Goal: Information Seeking & Learning: Check status

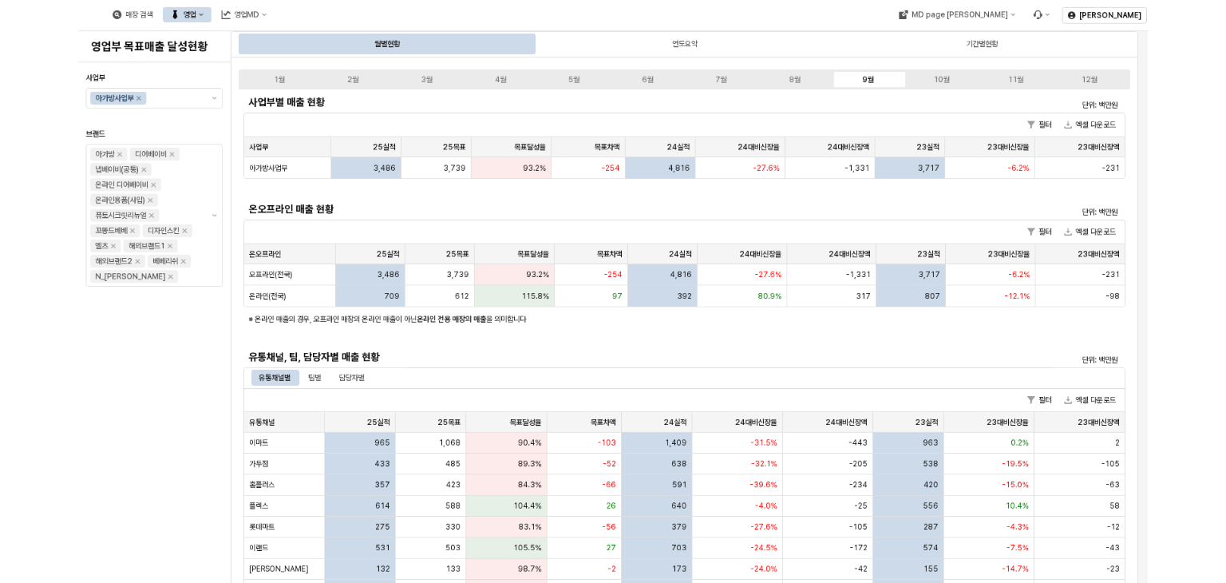
scroll to position [319, 0]
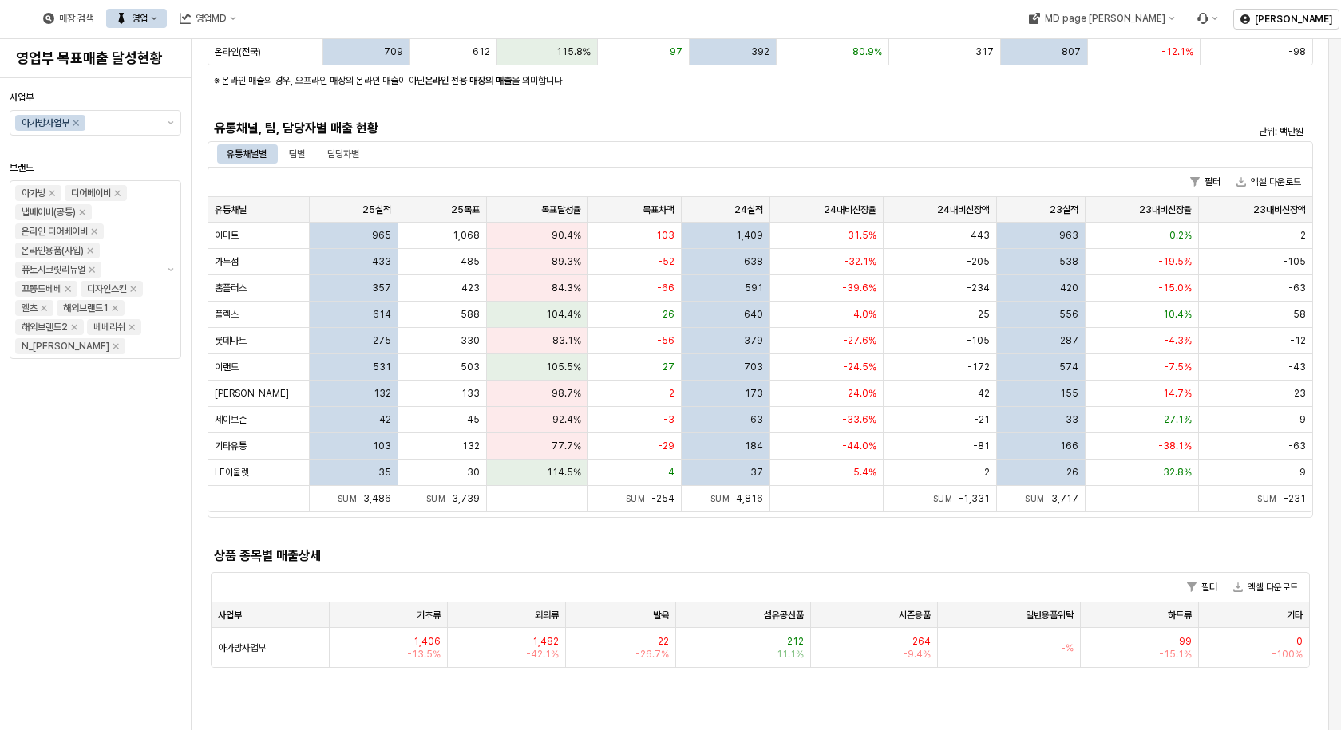
click at [101, 508] on div "사업부 아가방사업부 브랜드 아가방 디어베이비 냅베이비(공통) 온라인 디어베이비 온라인용품(사입) 퓨토시크릿리뉴얼 꼬똥드베베 디자인스킨 엘츠 해…" at bounding box center [96, 404] width 172 height 639
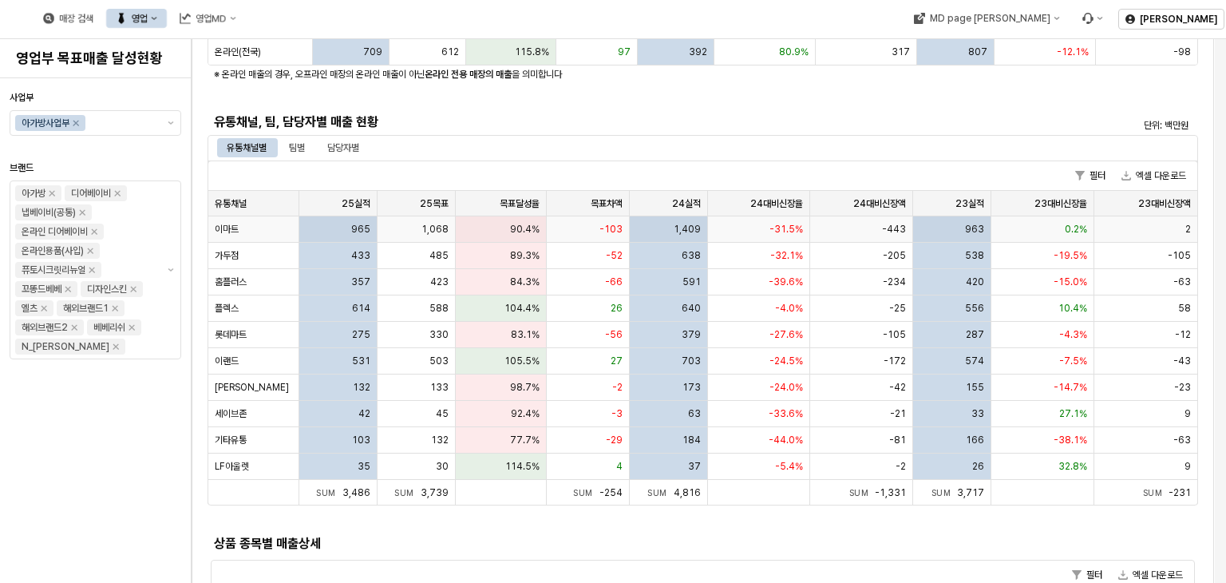
click at [351, 226] on div "965" at bounding box center [338, 229] width 78 height 26
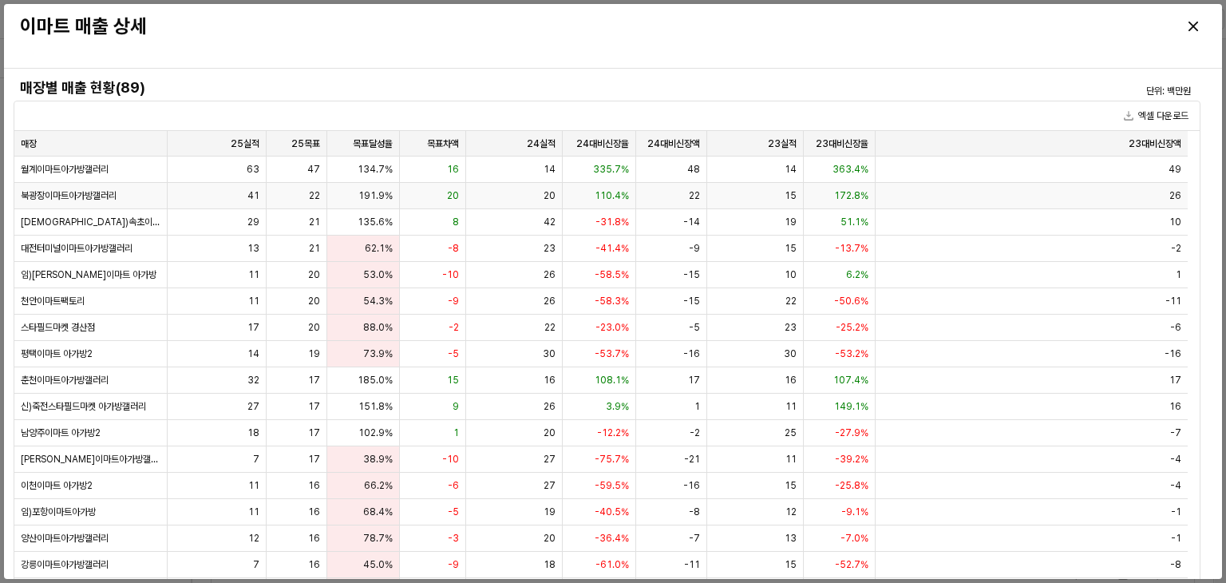
click at [395, 200] on div "191.9%" at bounding box center [363, 196] width 73 height 26
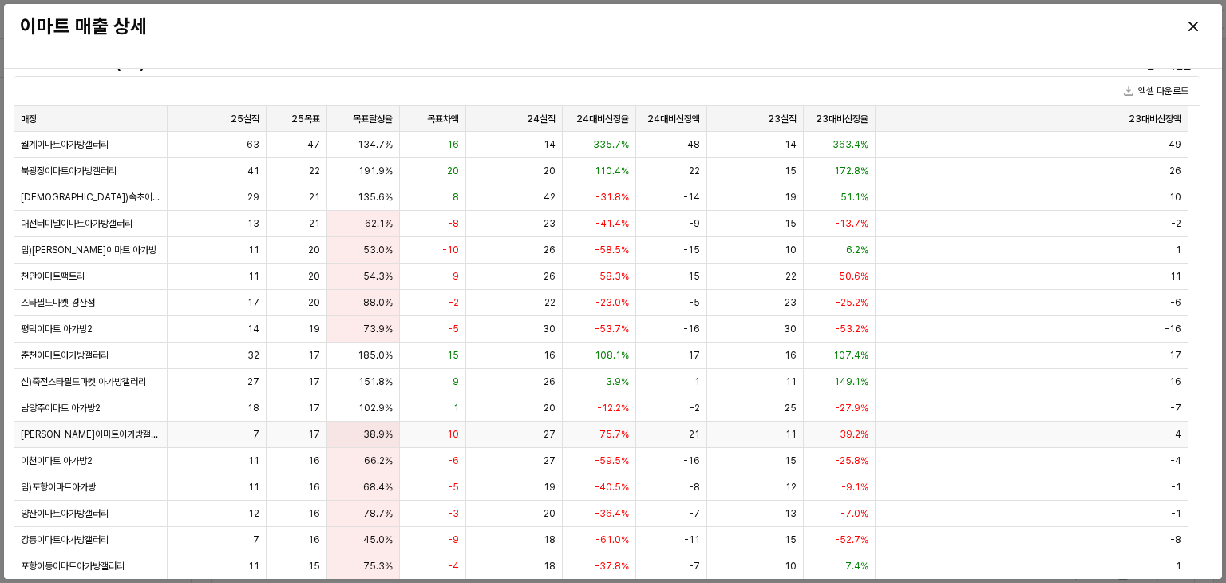
scroll to position [0, 0]
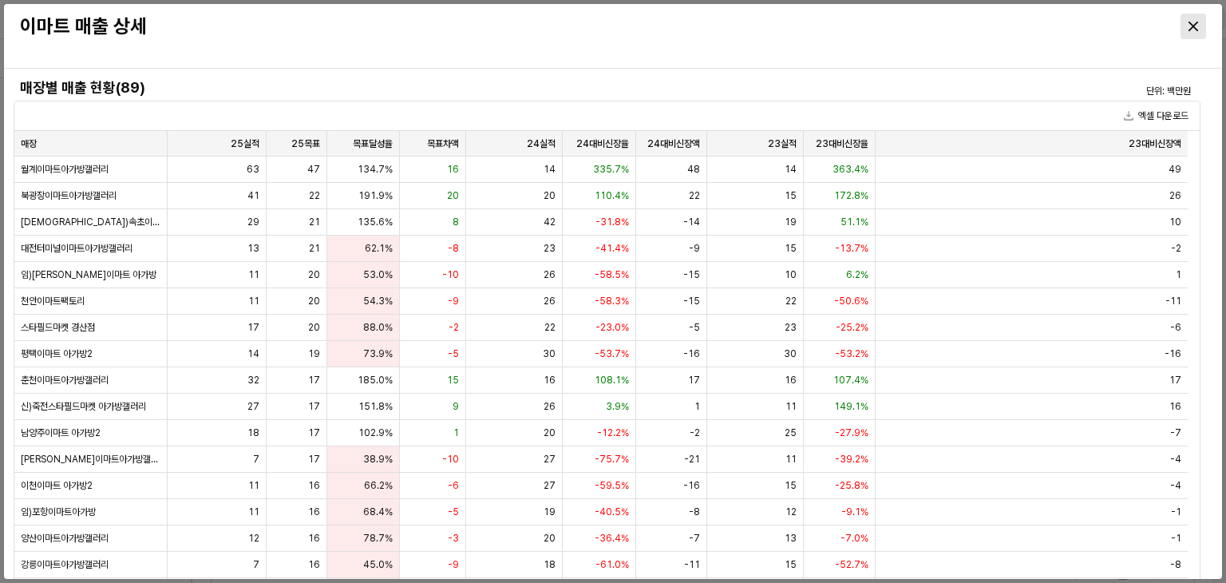
click at [1200, 23] on div "Close" at bounding box center [1193, 26] width 24 height 24
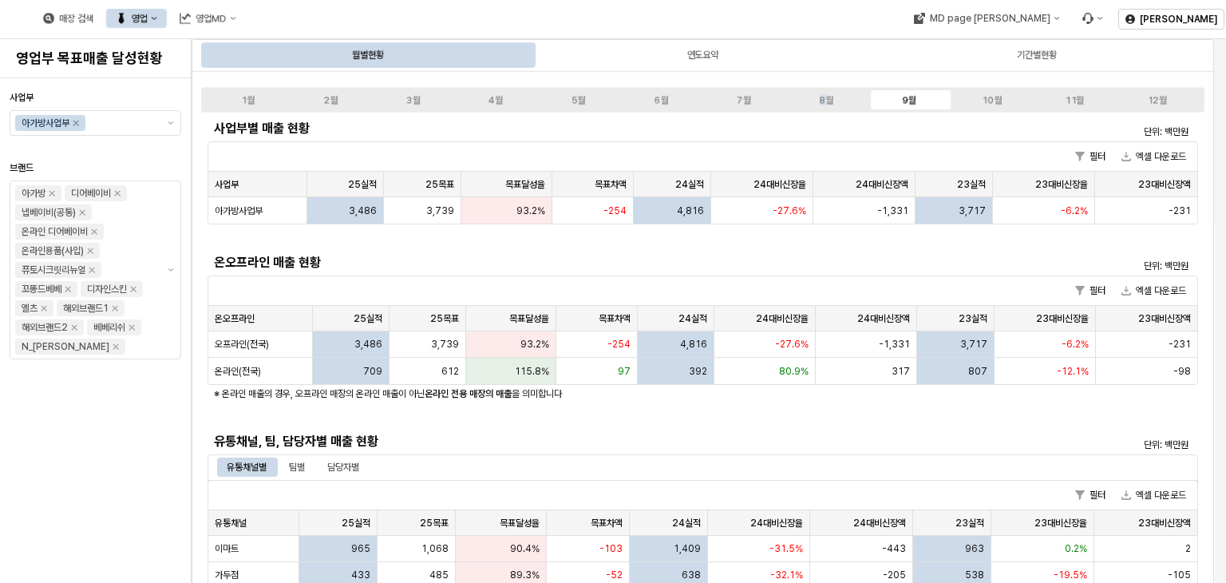
click at [823, 90] on div "1월 2월 3월 4월 5월 6월 7월 8월 9월 10월 11월 12월" at bounding box center [702, 100] width 1003 height 26
click at [827, 98] on div "8월" at bounding box center [827, 99] width 14 height 11
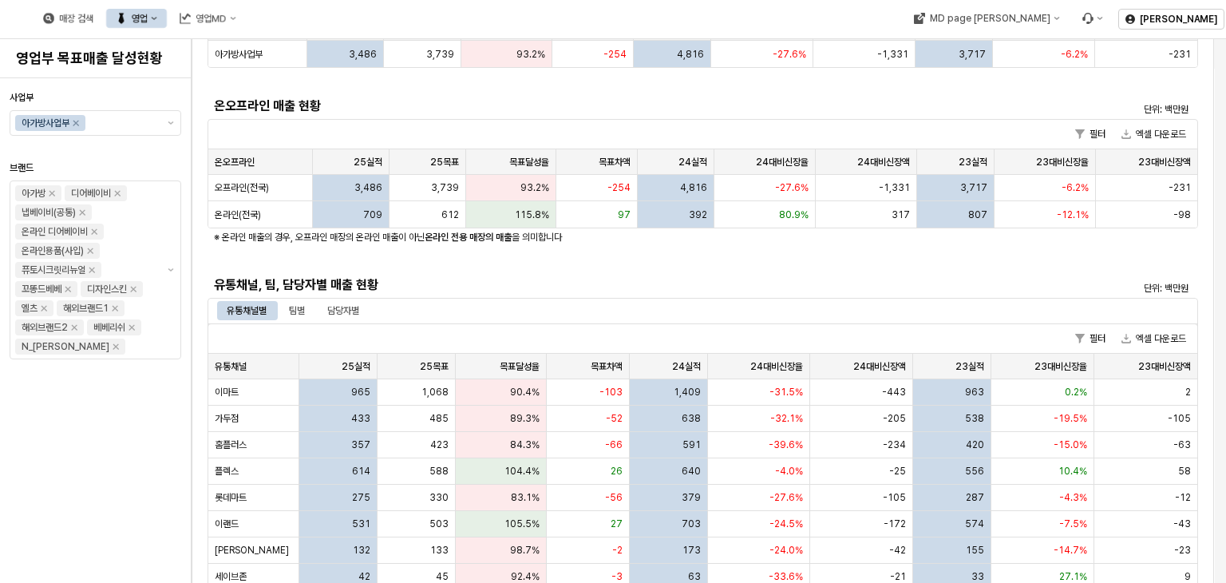
scroll to position [160, 0]
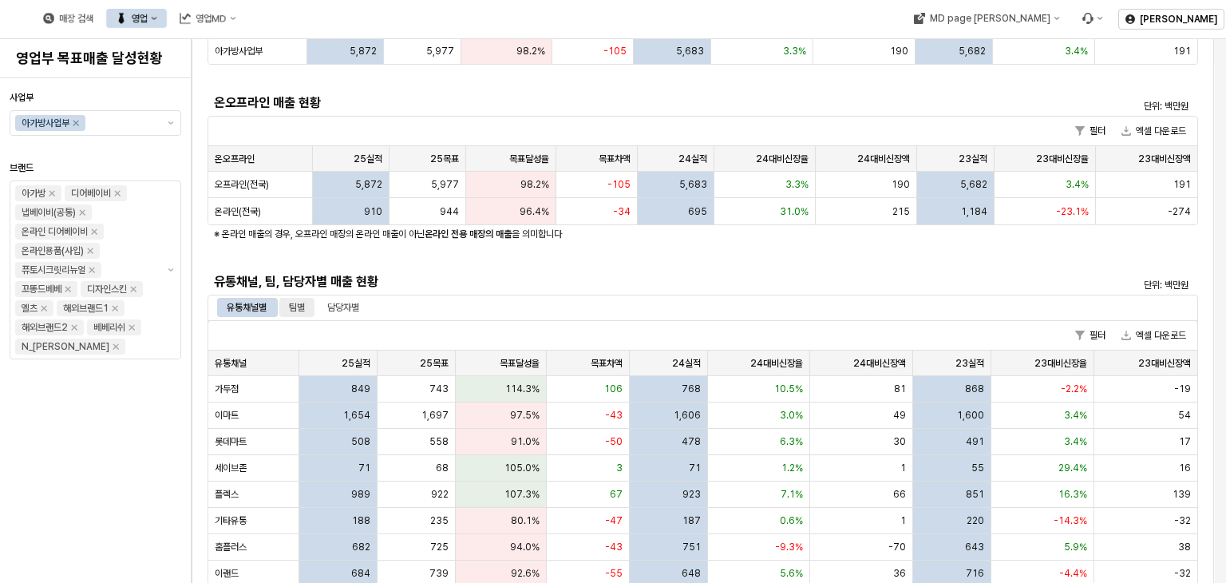
click at [289, 309] on div "팀별" at bounding box center [296, 307] width 35 height 19
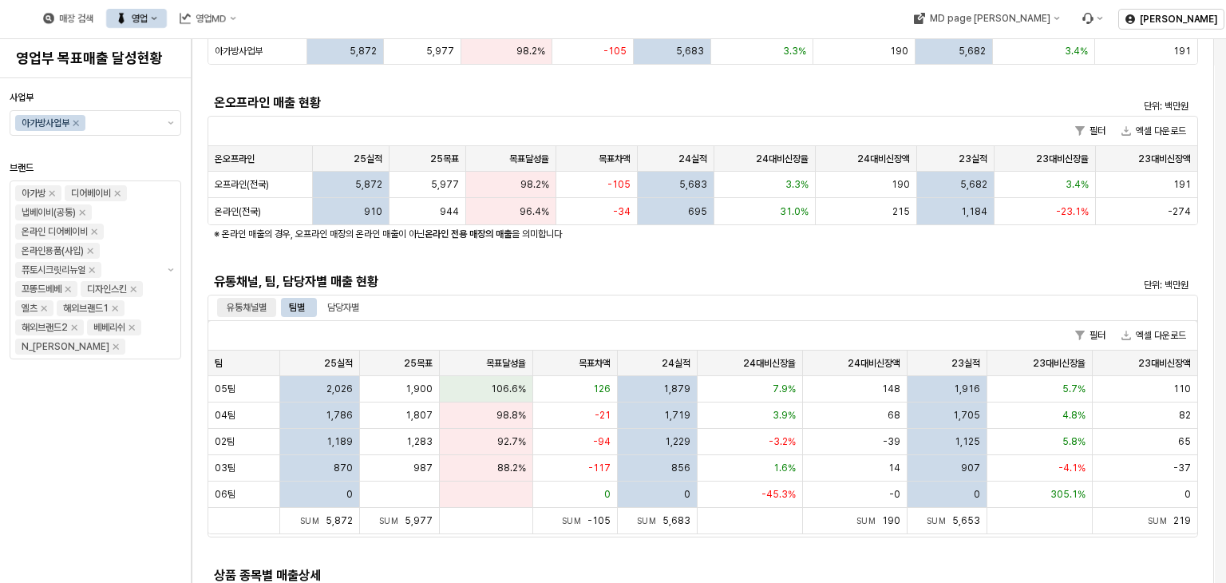
click at [254, 307] on div "유통채널별" at bounding box center [247, 307] width 40 height 19
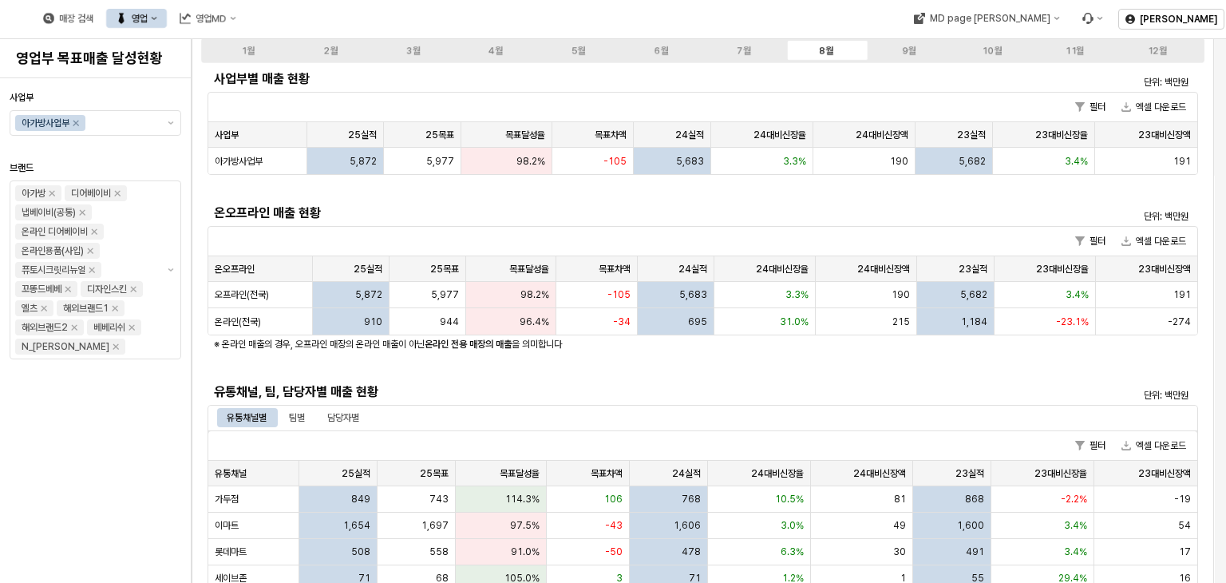
scroll to position [0, 0]
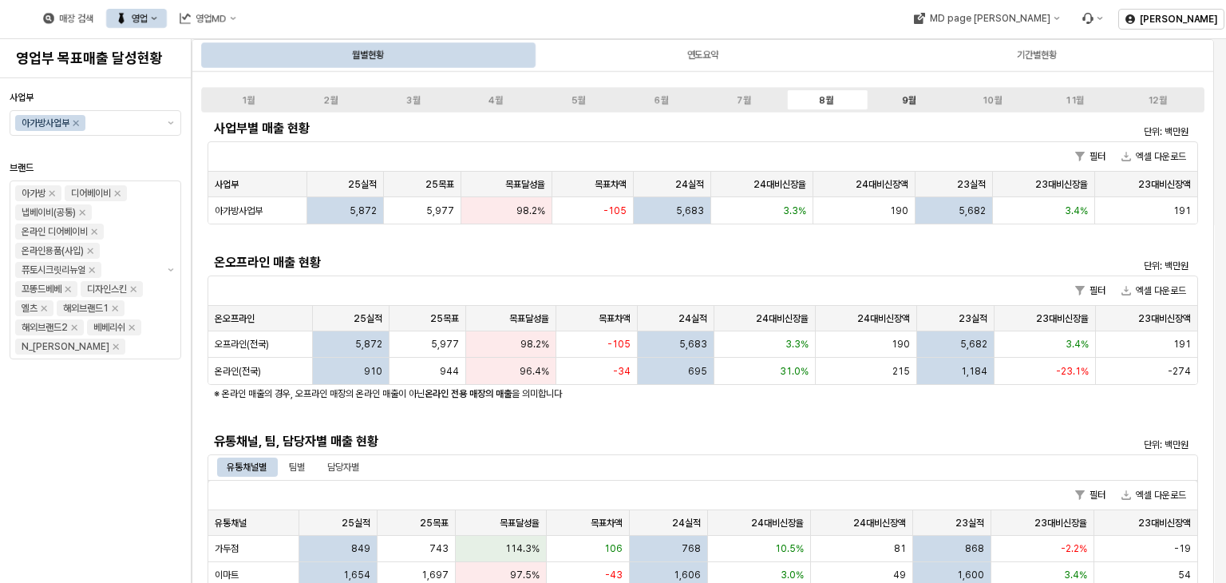
click at [892, 100] on label "9월" at bounding box center [909, 100] width 83 height 14
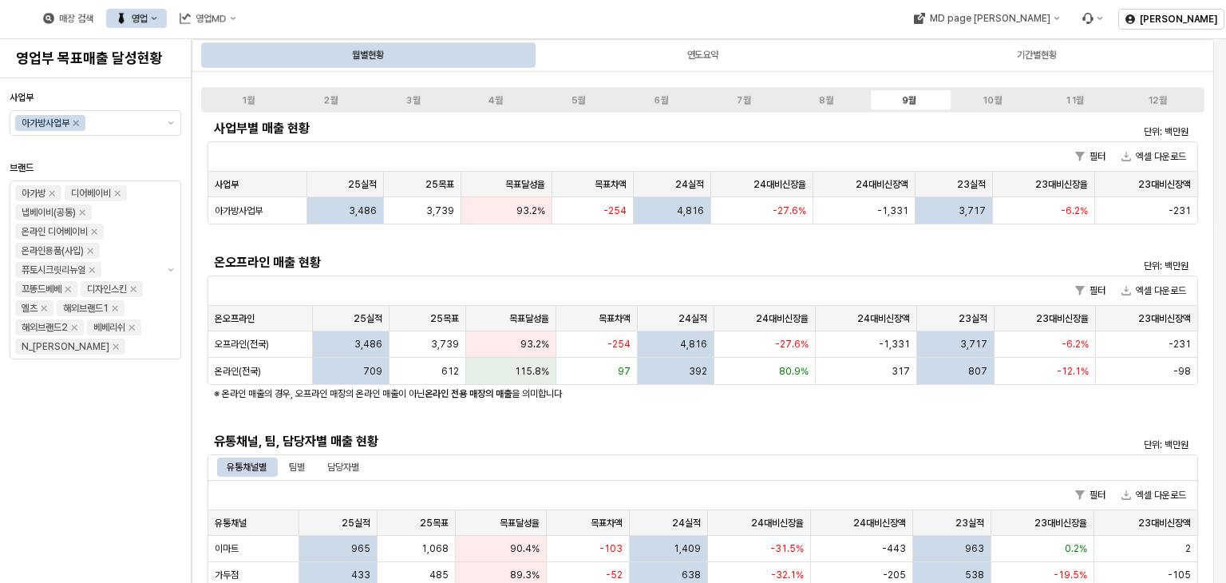
click at [505, 255] on h5 "온오프라인 매출 현황" at bounding box center [579, 263] width 730 height 16
click at [118, 480] on div "사업부 아가방사업부 브랜드 아가방 디어베이비 냅베이비(공통) 온라인 디어베이비 온라인용품(사입) 퓨토시크릿리뉴얼 꼬똥드베베 디자인스킨 엘츠 해…" at bounding box center [96, 331] width 172 height 492
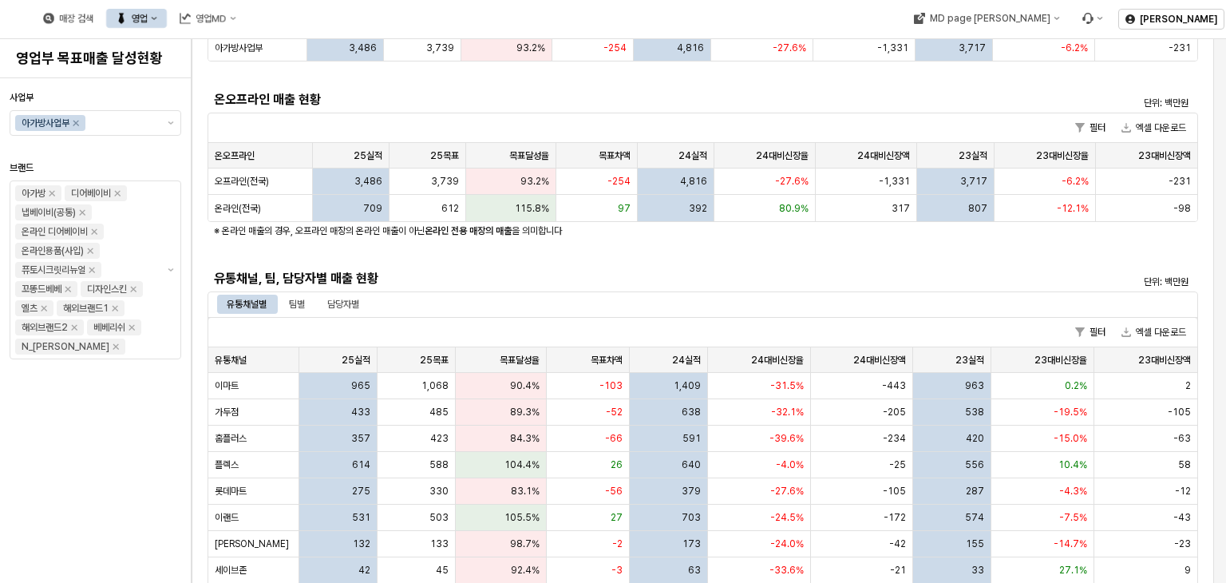
scroll to position [239, 0]
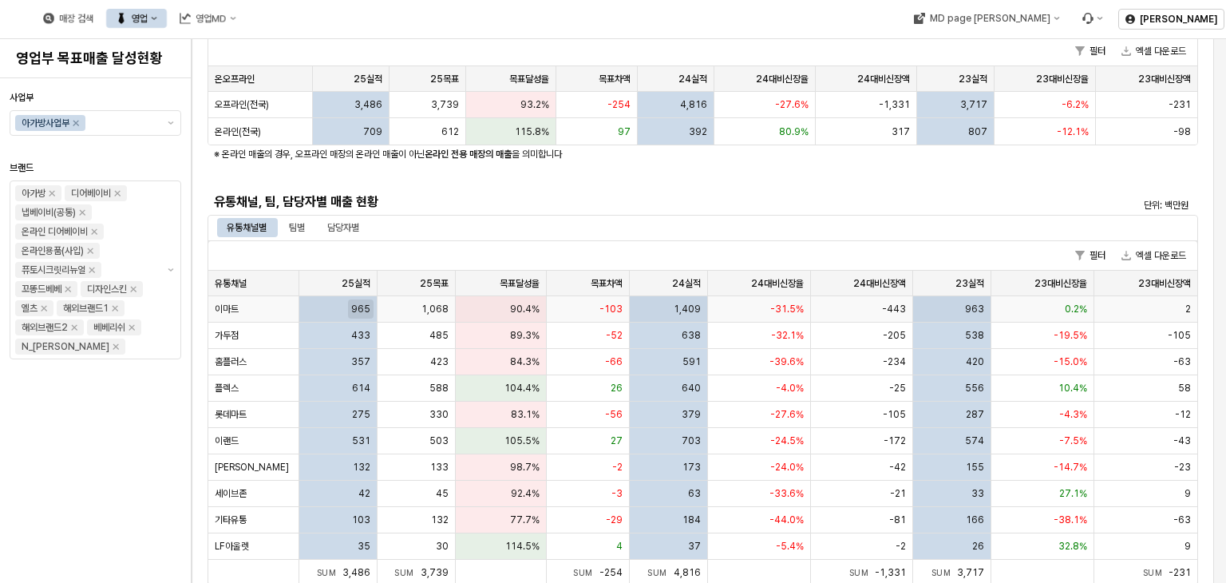
click at [356, 307] on span "965" at bounding box center [360, 309] width 19 height 13
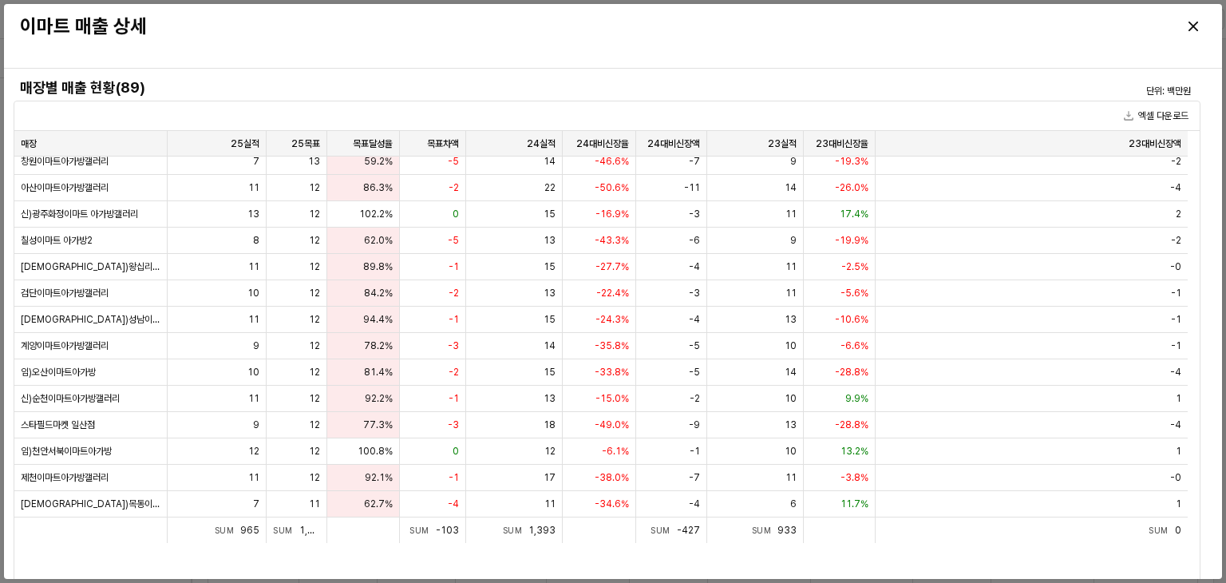
scroll to position [399, 0]
